Goal: Download file/media

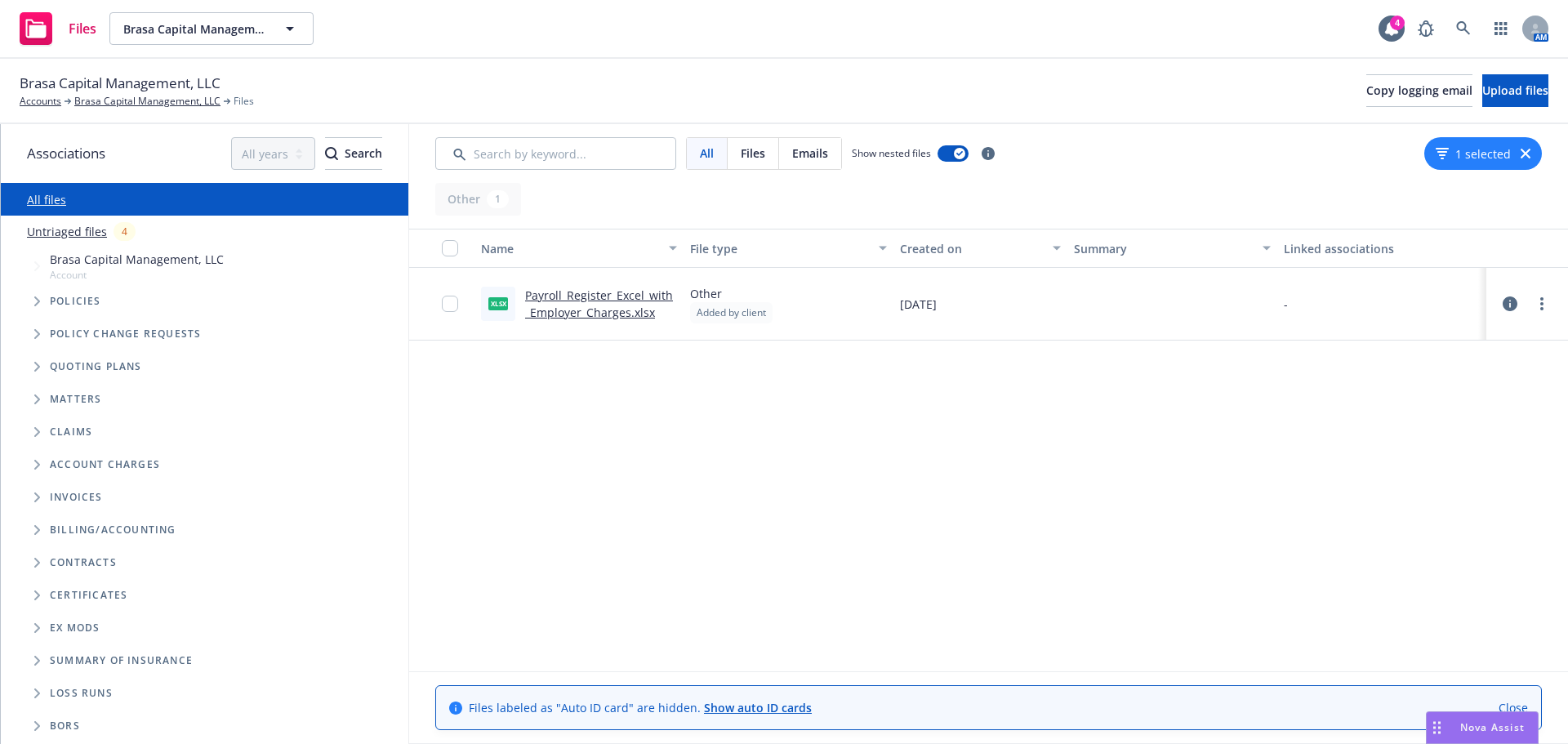
click at [618, 297] on link "Payroll_Register_Excel_with_Employer_Charges.xlsx" at bounding box center [598, 303] width 147 height 32
